Goal: Information Seeking & Learning: Learn about a topic

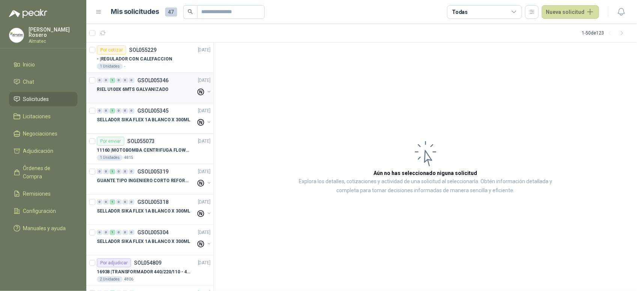
click at [126, 90] on p "RIEL U100X 6MTS GALVANIZADO" at bounding box center [133, 89] width 72 height 7
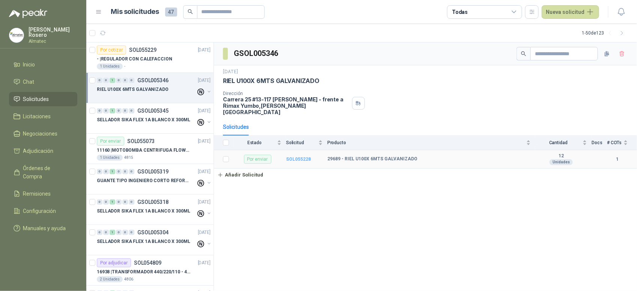
click at [302, 157] on b "SOL055228" at bounding box center [298, 159] width 25 height 5
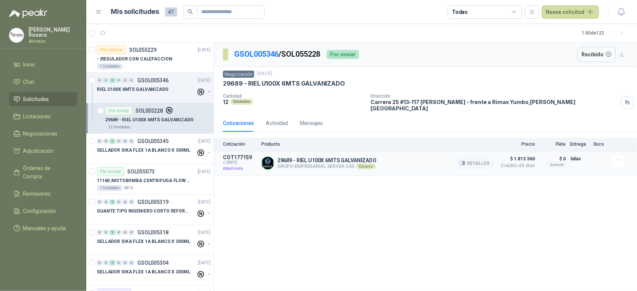
click at [491, 167] on div "Detalles" at bounding box center [475, 163] width 35 height 18
click at [474, 158] on button "Detalles" at bounding box center [475, 163] width 35 height 10
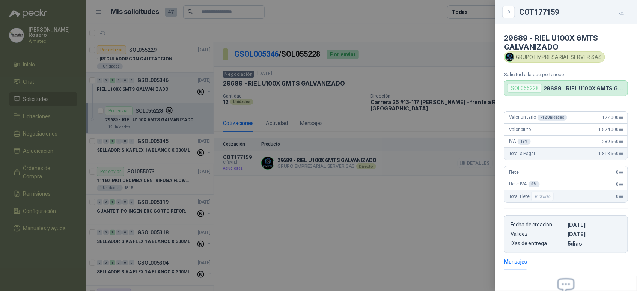
scroll to position [85, 0]
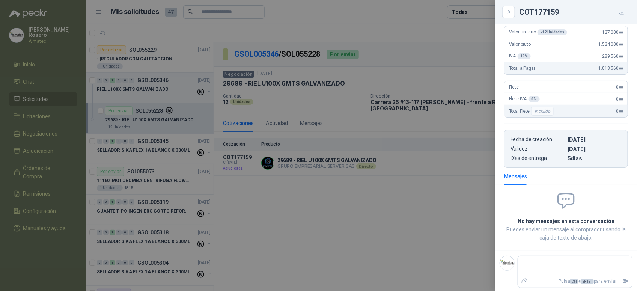
drag, startPoint x: 378, startPoint y: 196, endPoint x: 373, endPoint y: 196, distance: 5.6
click at [377, 196] on div at bounding box center [318, 145] width 637 height 291
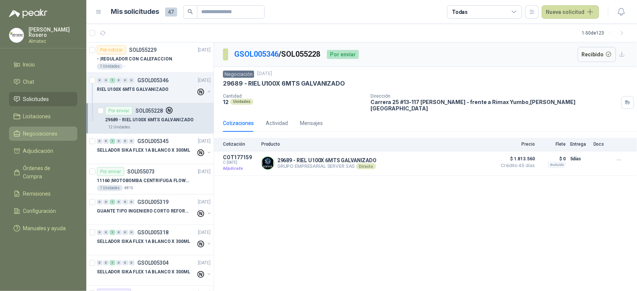
click at [52, 134] on span "Negociaciones" at bounding box center [40, 134] width 35 height 8
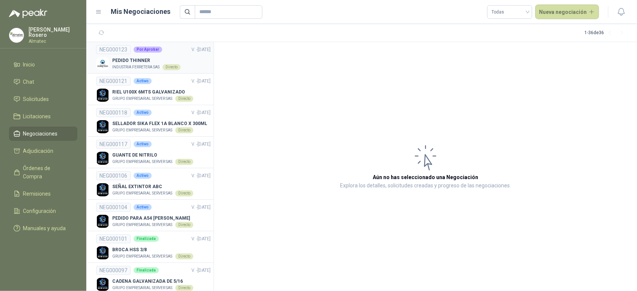
click at [144, 65] on p "INDUSTRIA FERRETERA SAS" at bounding box center [135, 67] width 47 height 6
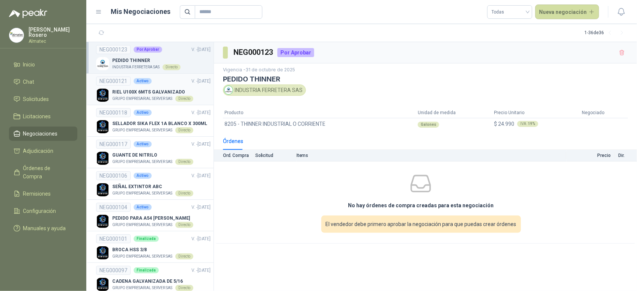
click at [163, 92] on p "RIEL U100X 6MTS GALVANIZADO" at bounding box center [152, 92] width 81 height 7
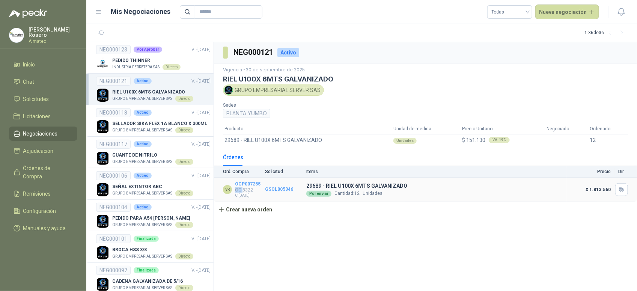
drag, startPoint x: 243, startPoint y: 192, endPoint x: 261, endPoint y: 187, distance: 19.0
click at [261, 187] on td "VR OCP007255 OC 8322 C: [DATE]" at bounding box center [239, 190] width 51 height 25
drag, startPoint x: 261, startPoint y: 187, endPoint x: 237, endPoint y: 190, distance: 25.0
click at [237, 190] on p "OC 8322" at bounding box center [248, 189] width 26 height 5
drag, startPoint x: 252, startPoint y: 191, endPoint x: 234, endPoint y: 189, distance: 18.5
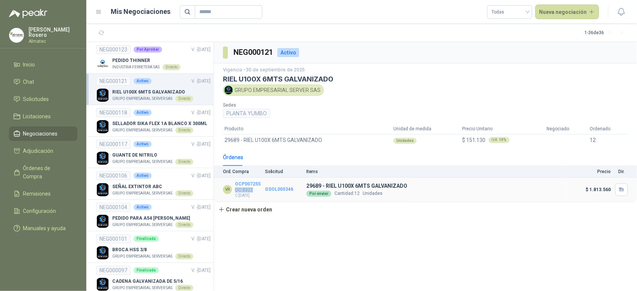
click at [234, 189] on div "VR OCP007255 OC 8322 C: [DATE]" at bounding box center [242, 190] width 38 height 18
click at [44, 101] on span "Solicitudes" at bounding box center [36, 99] width 26 height 8
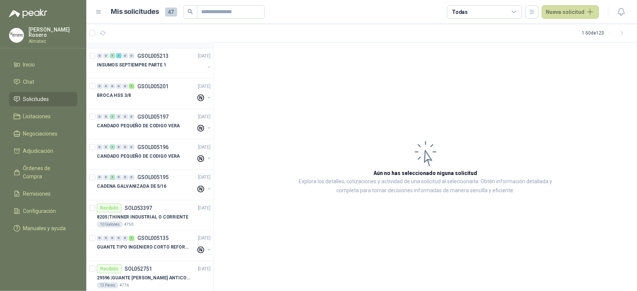
scroll to position [516, 0]
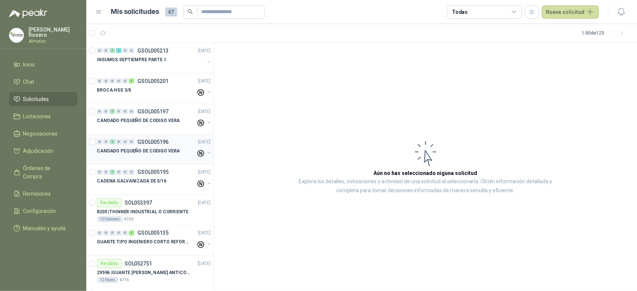
click at [154, 155] on div "CANDADO PEQUEÑO DE CODIGO VERA" at bounding box center [146, 150] width 99 height 9
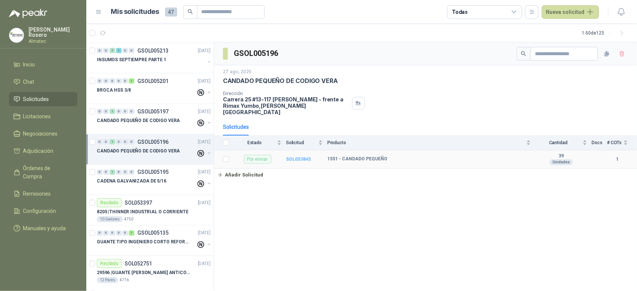
click at [305, 157] on b "SOL053845" at bounding box center [298, 159] width 25 height 5
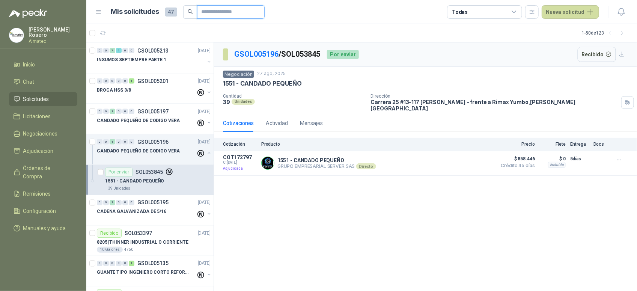
click at [233, 15] on input "text" at bounding box center [228, 12] width 53 height 13
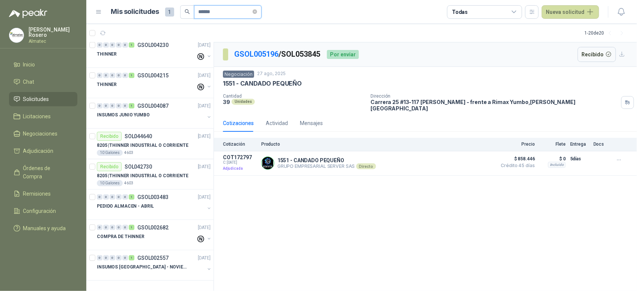
scroll to position [371, 0]
type input "*******"
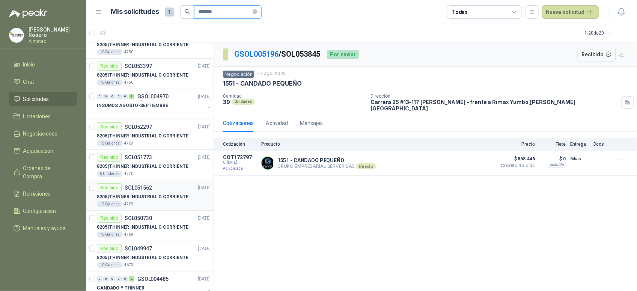
scroll to position [0, 0]
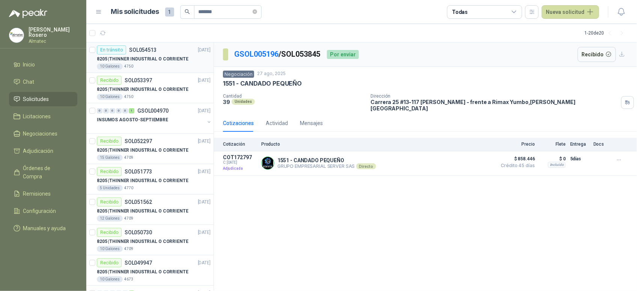
click at [141, 65] on div "10 Galones 4750" at bounding box center [154, 66] width 114 height 6
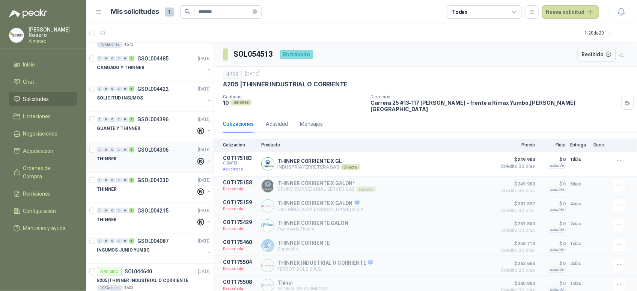
scroll to position [371, 0]
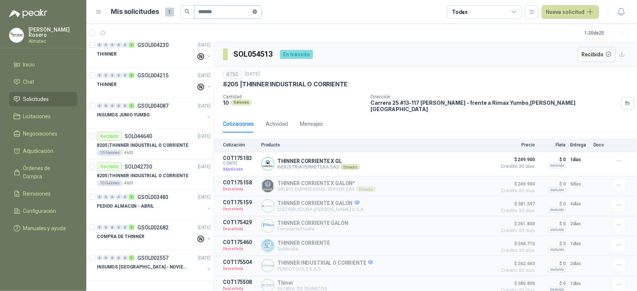
click at [257, 12] on icon "close-circle" at bounding box center [255, 11] width 5 height 5
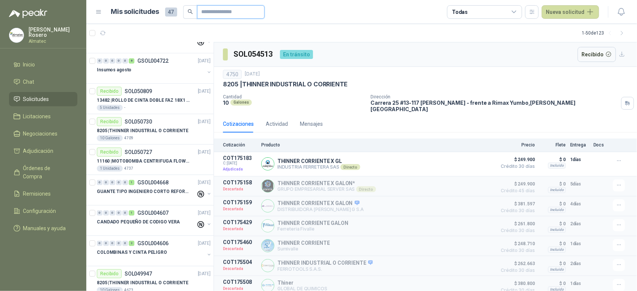
scroll to position [1286, 0]
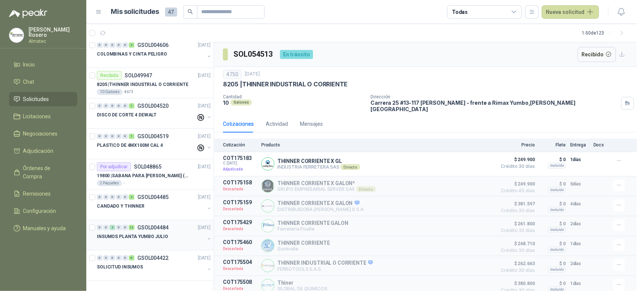
click at [163, 229] on p "GSOL004484" at bounding box center [152, 227] width 31 height 5
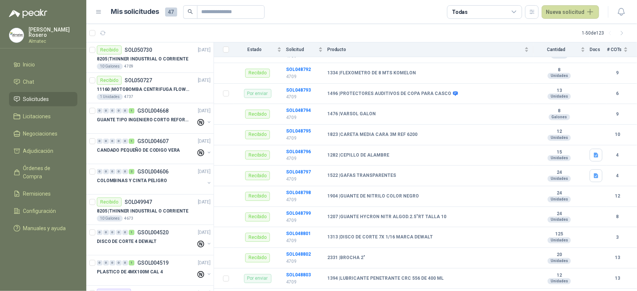
scroll to position [1146, 0]
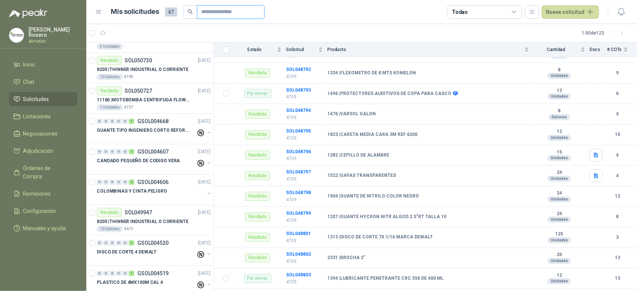
drag, startPoint x: 222, startPoint y: 15, endPoint x: 219, endPoint y: 6, distance: 9.6
click at [222, 15] on input "text" at bounding box center [228, 12] width 53 height 13
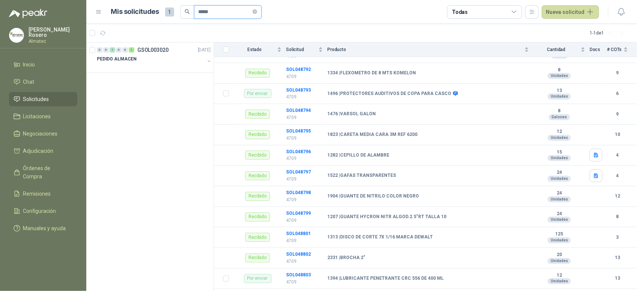
scroll to position [0, 0]
type input "*****"
click at [172, 59] on div "PEDIDO ALMACEN" at bounding box center [151, 58] width 108 height 9
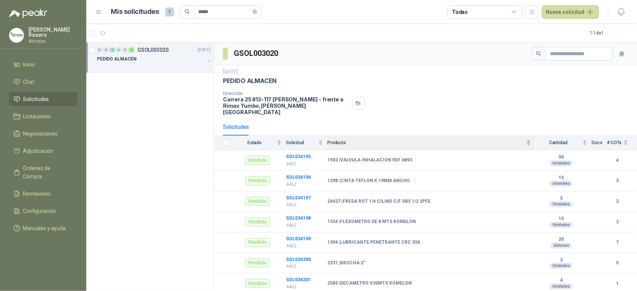
scroll to position [72, 0]
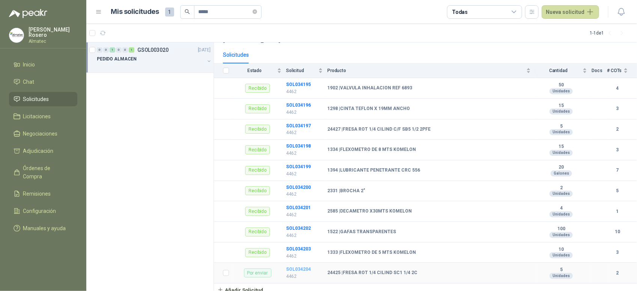
click at [297, 267] on b "SOL034204" at bounding box center [298, 269] width 25 height 5
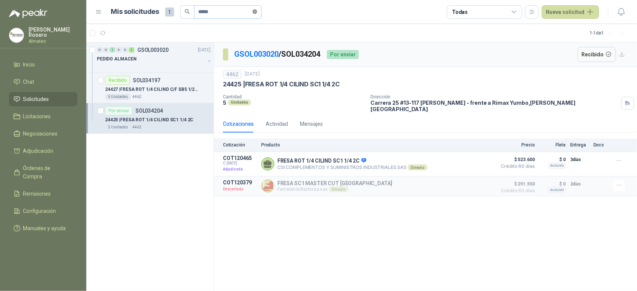
click at [257, 14] on span at bounding box center [255, 11] width 5 height 7
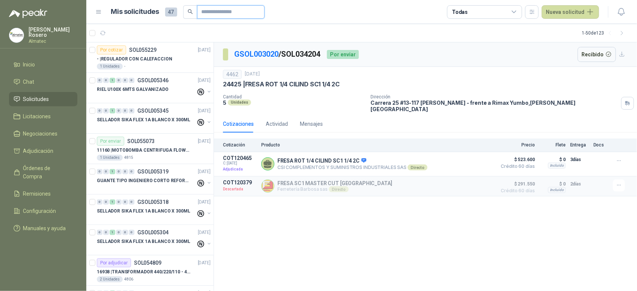
drag, startPoint x: 230, startPoint y: 8, endPoint x: 237, endPoint y: 4, distance: 7.4
click at [231, 7] on input "text" at bounding box center [228, 12] width 53 height 13
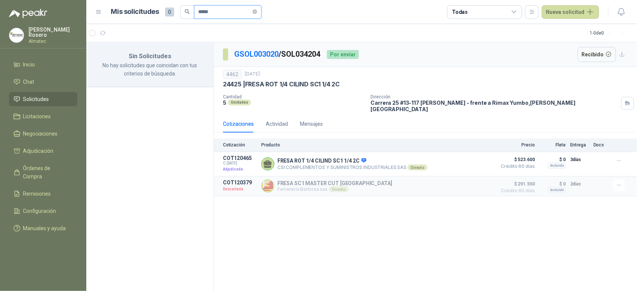
click at [200, 10] on input "*****" at bounding box center [225, 12] width 53 height 13
type input "*****"
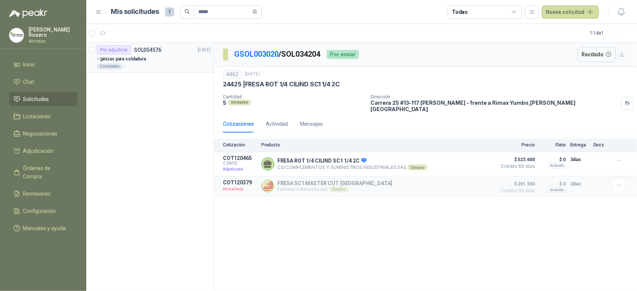
click at [160, 63] on div "6 Unidades -" at bounding box center [154, 66] width 114 height 6
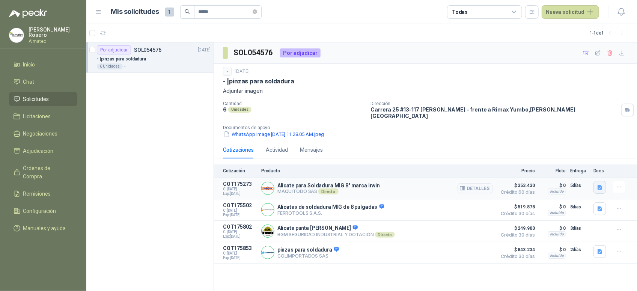
click at [597, 185] on icon "button" at bounding box center [600, 187] width 6 height 6
click at [595, 164] on button "1873303.jpeg" at bounding box center [582, 166] width 39 height 8
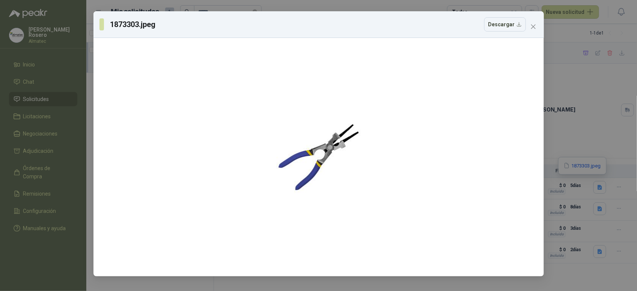
click at [599, 137] on div "1873303.jpeg Descargar" at bounding box center [318, 145] width 637 height 291
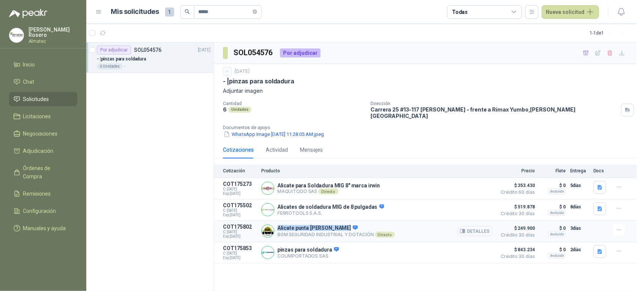
drag, startPoint x: 342, startPoint y: 220, endPoint x: 277, endPoint y: 218, distance: 65.0
click at [277, 221] on article "COT175802 C: [DATE] Exp: [DATE] Alicate punta [PERSON_NAME] BGM SEGURIDAD INDUS…" at bounding box center [425, 231] width 423 height 21
copy p "Alicate punta [PERSON_NAME]"
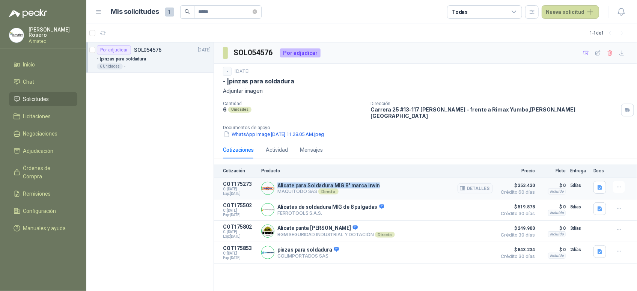
drag, startPoint x: 374, startPoint y: 183, endPoint x: 278, endPoint y: 177, distance: 95.9
click at [278, 183] on p "Alicate para Soldadura MIG 8" marca irwin" at bounding box center [329, 186] width 103 height 6
copy p "Alicate para Soldadura MIG 8" marca irwin"
click at [485, 183] on button "Detalles" at bounding box center [475, 188] width 35 height 10
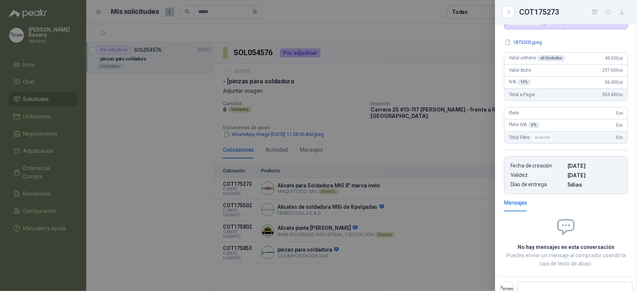
scroll to position [46, 0]
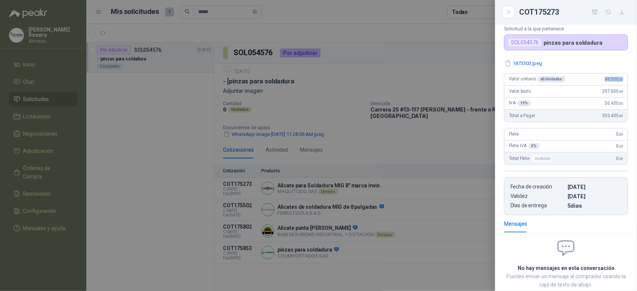
drag, startPoint x: 598, startPoint y: 77, endPoint x: 625, endPoint y: 75, distance: 27.9
click at [625, 75] on div "1873303.jpeg Valor unitario x 6 Unidades 49.500 ,00 Valor bruto 297.000 ,00 IVA…" at bounding box center [566, 137] width 142 height 156
click at [457, 160] on div at bounding box center [318, 145] width 637 height 291
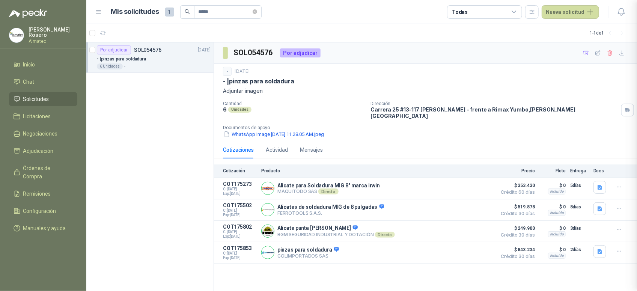
scroll to position [97, 0]
click at [474, 183] on button "Detalles" at bounding box center [475, 188] width 35 height 10
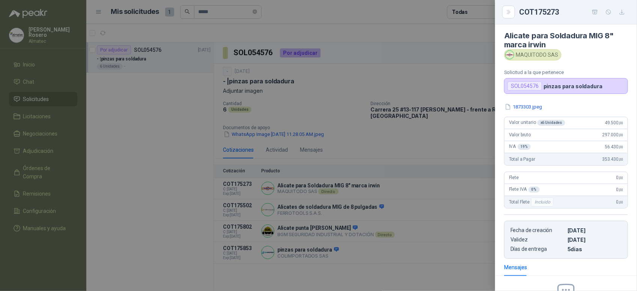
scroll to position [0, 0]
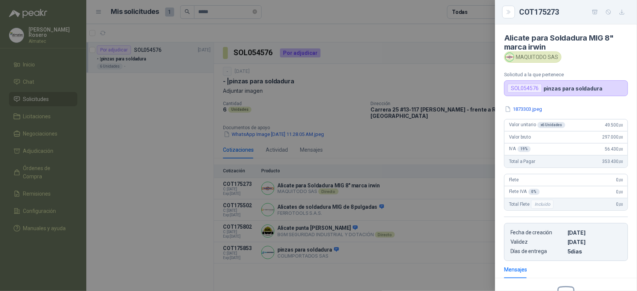
click at [431, 158] on div at bounding box center [318, 145] width 637 height 291
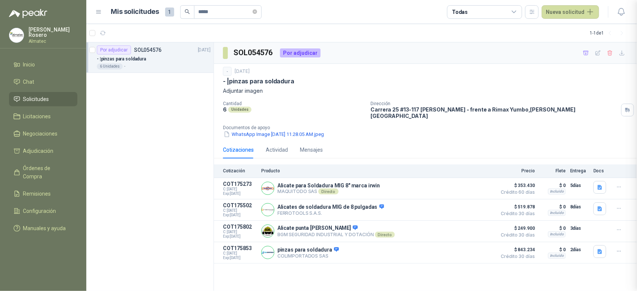
scroll to position [97, 0]
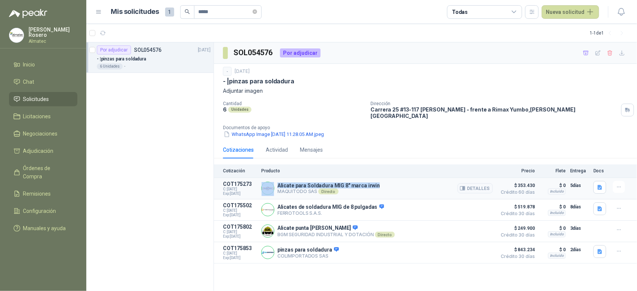
drag, startPoint x: 379, startPoint y: 181, endPoint x: 275, endPoint y: 178, distance: 104.1
click at [275, 181] on div "Alicate para Soldadura MIG 8" [PERSON_NAME] SAS Directo Detalles" at bounding box center [377, 188] width 232 height 15
drag, startPoint x: 275, startPoint y: 178, endPoint x: 373, endPoint y: 143, distance: 103.5
click at [357, 141] on div "Cotizaciones Actividad Mensajes" at bounding box center [425, 149] width 405 height 17
click at [476, 183] on button "Detalles" at bounding box center [475, 188] width 35 height 10
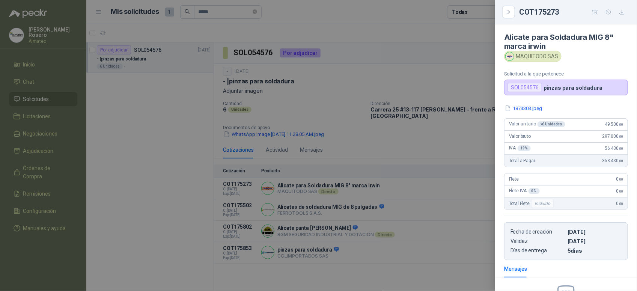
scroll to position [0, 0]
click at [448, 188] on div at bounding box center [318, 145] width 637 height 291
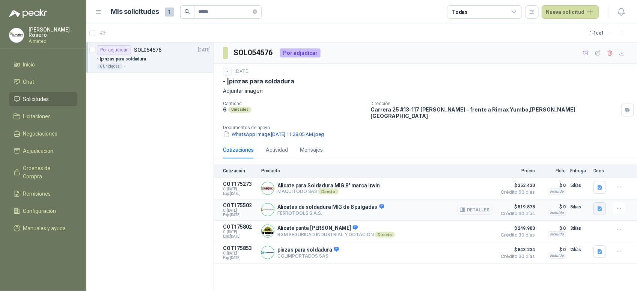
click at [599, 207] on icon "button" at bounding box center [600, 208] width 5 height 5
click at [586, 155] on button "image.png" at bounding box center [585, 157] width 33 height 8
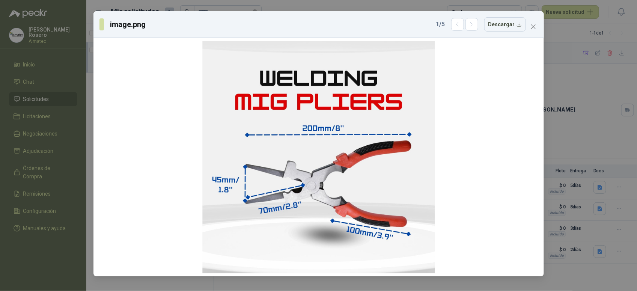
click at [580, 120] on div "image.png 1 / 5 Descargar" at bounding box center [318, 145] width 637 height 291
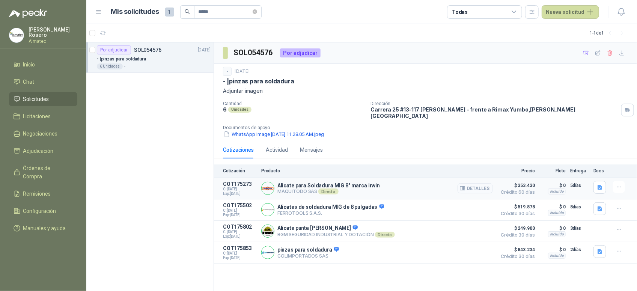
click at [484, 183] on button "Detalles" at bounding box center [475, 188] width 35 height 10
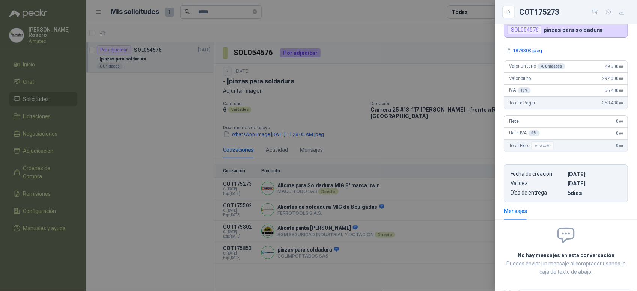
scroll to position [0, 0]
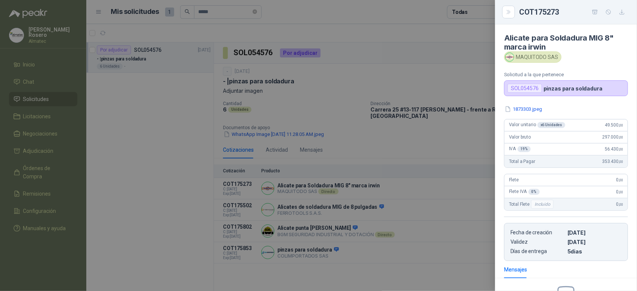
click at [408, 135] on div at bounding box center [318, 145] width 637 height 291
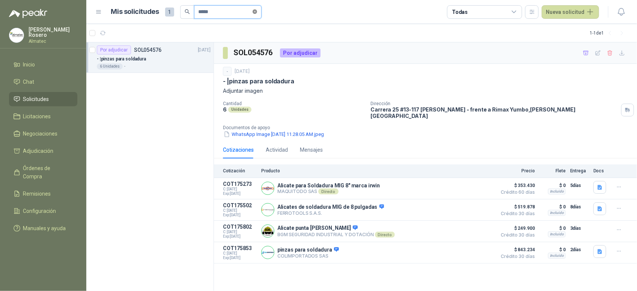
drag, startPoint x: 258, startPoint y: 14, endPoint x: 264, endPoint y: 12, distance: 5.6
click at [259, 14] on span "*****" at bounding box center [228, 12] width 68 height 14
click at [257, 12] on icon "close-circle" at bounding box center [255, 11] width 5 height 5
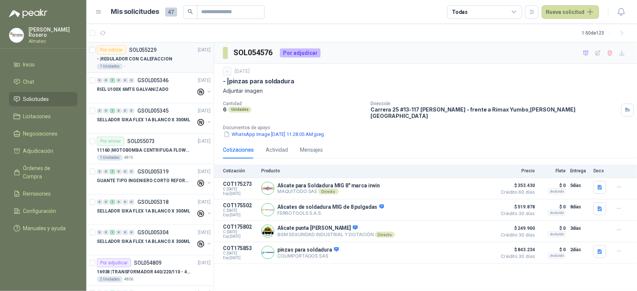
click at [173, 52] on div "Por cotizar SOL055229 [DATE]" at bounding box center [154, 49] width 114 height 9
